Goal: Find specific page/section: Find specific page/section

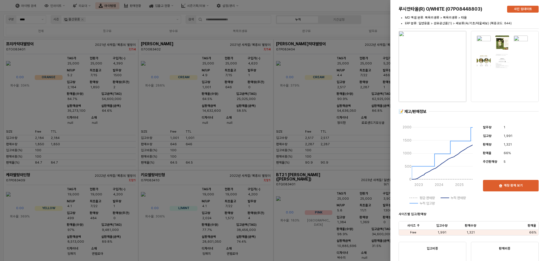
scroll to position [5620, 0]
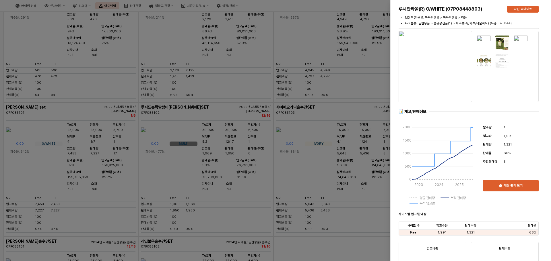
click at [248, 197] on div at bounding box center [275, 130] width 551 height 261
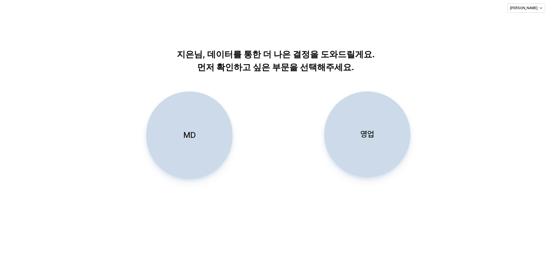
click at [187, 120] on div "MD" at bounding box center [189, 135] width 81 height 87
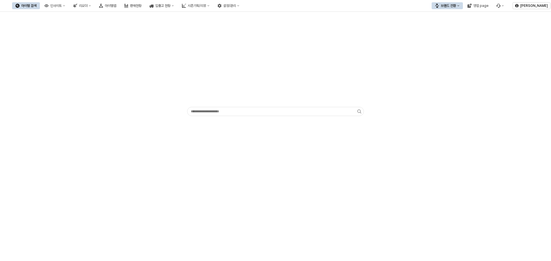
click at [285, 245] on div "App Frame" at bounding box center [275, 137] width 551 height 250
